Goal: Task Accomplishment & Management: Use online tool/utility

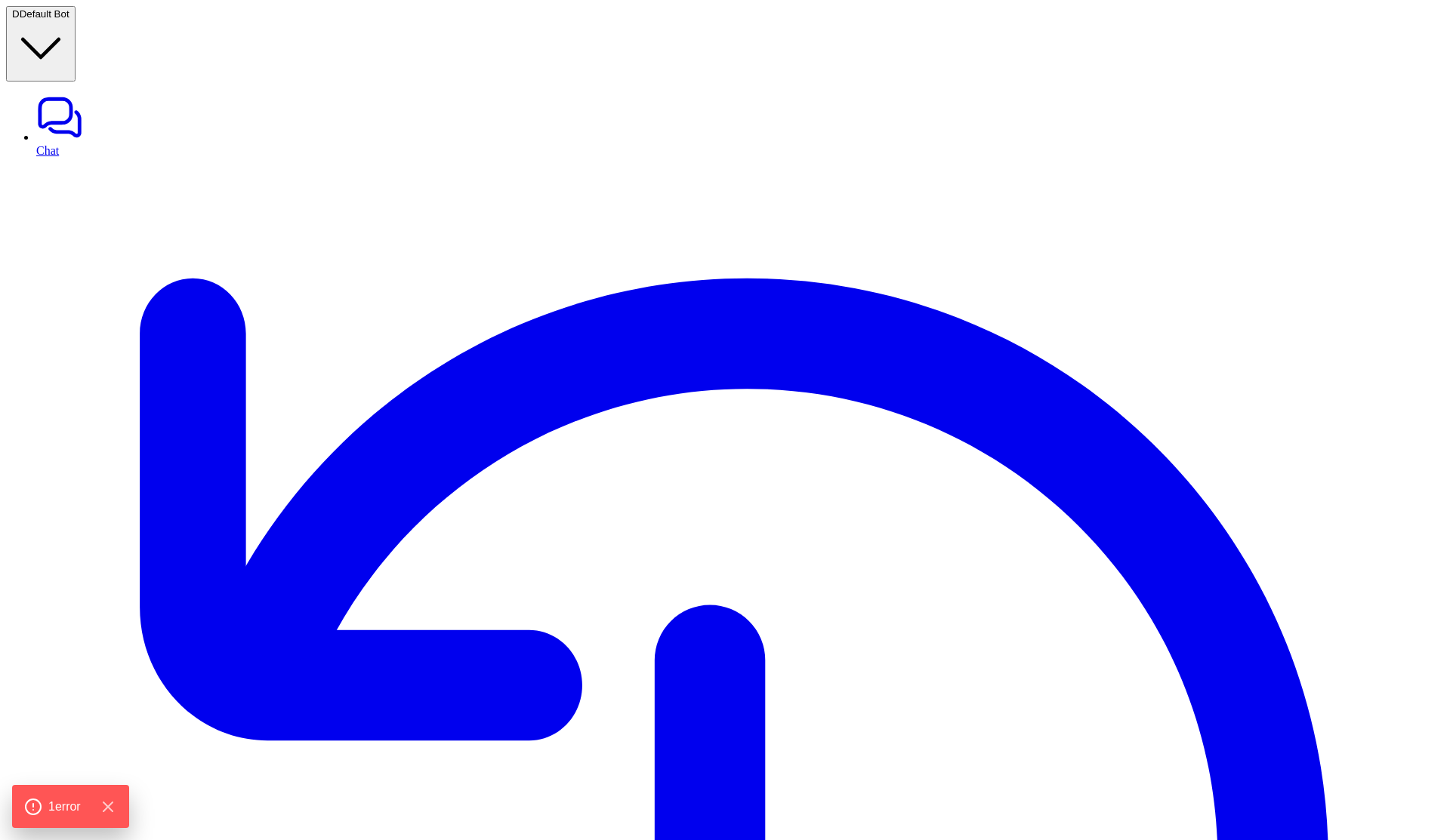
click at [69, 20] on span "Default Bot" at bounding box center [45, 14] width 50 height 11
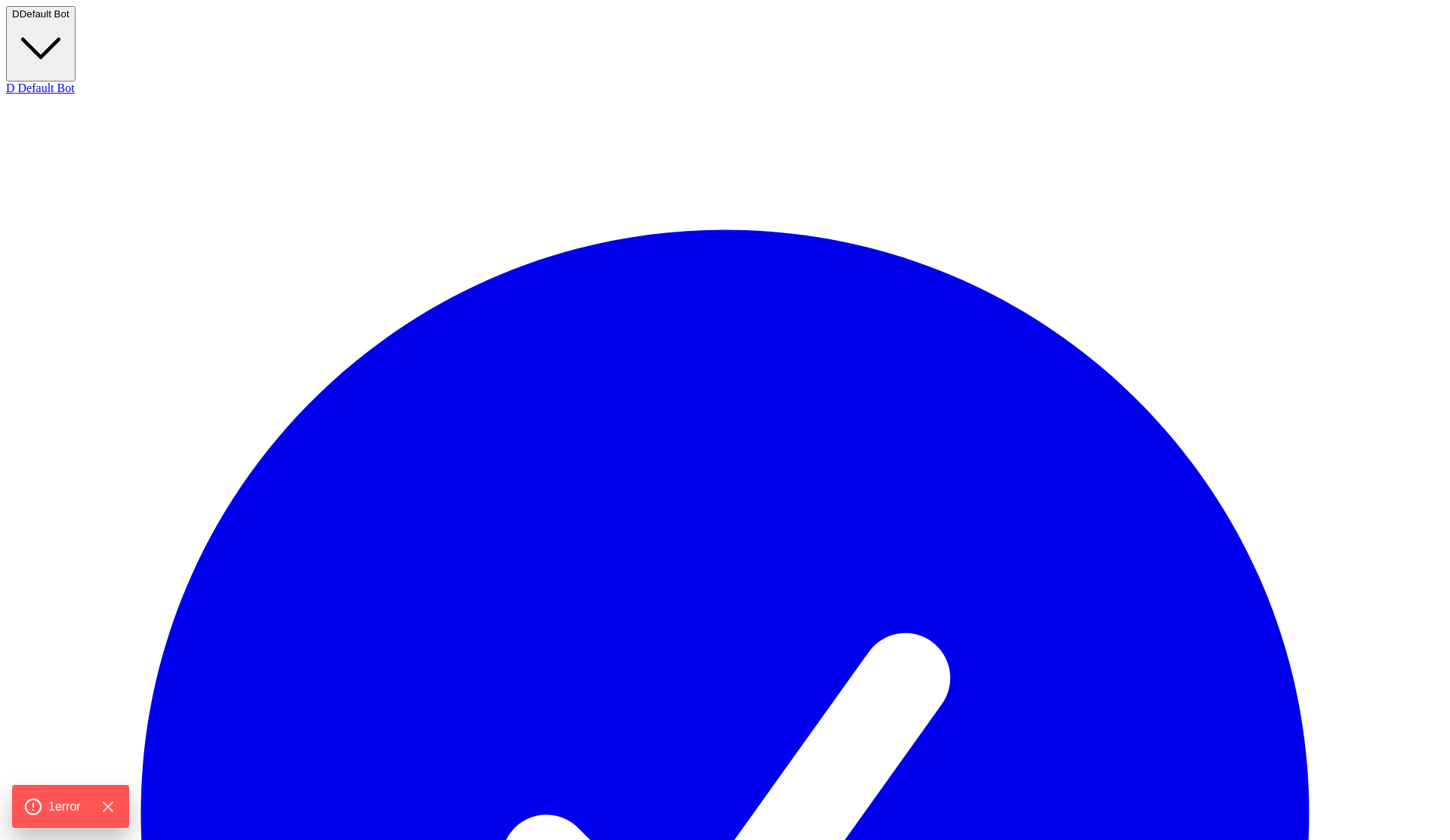
type textarea "*****"
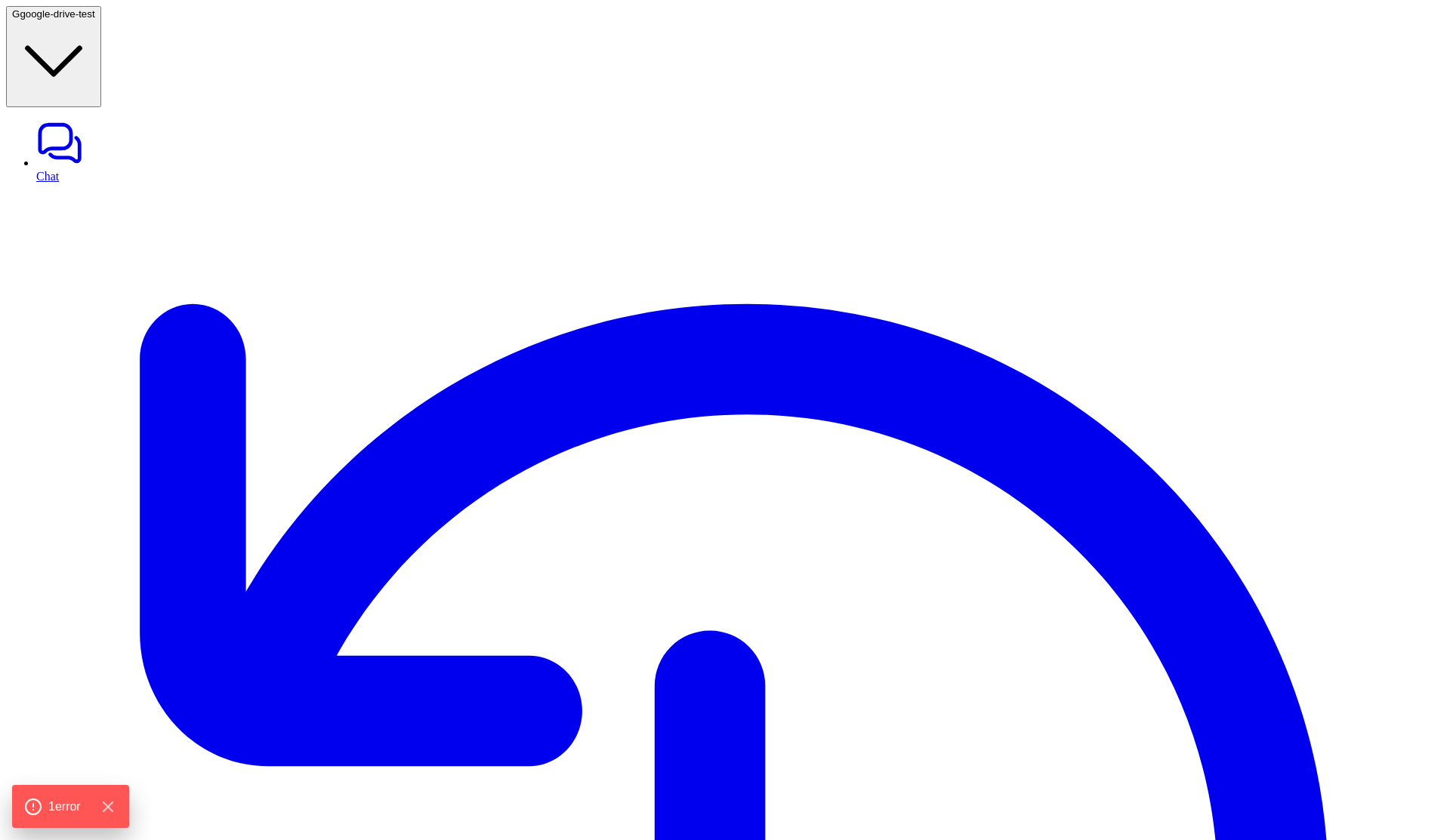
type textarea "**********"
